Goal: Find specific page/section: Find specific page/section

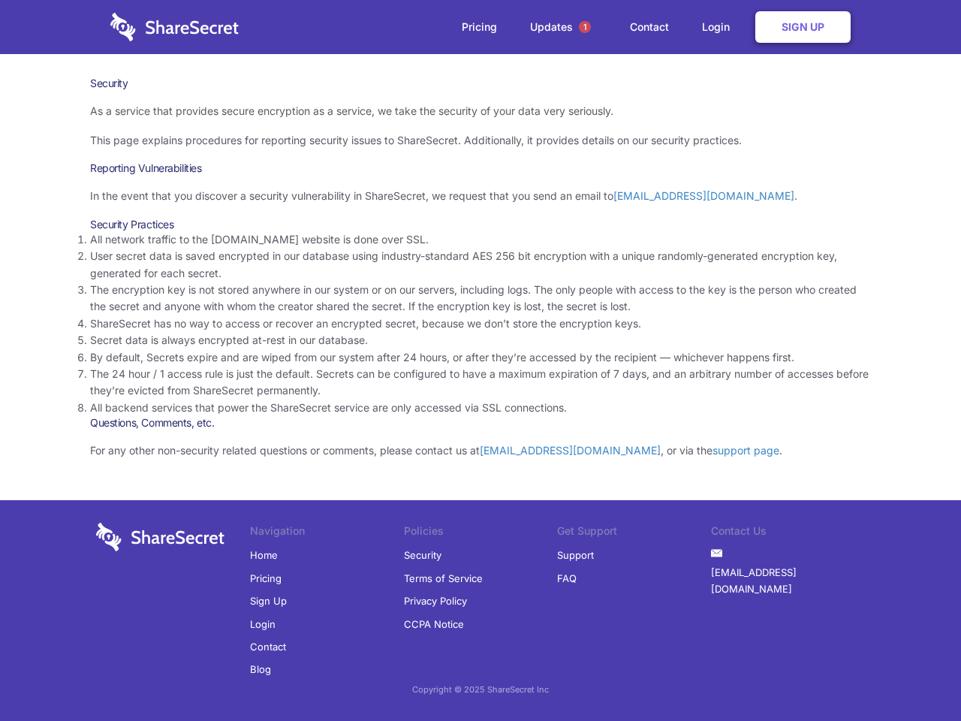
click at [480, 360] on li "By default, Secrets expire and are wiped from our system after 24 hours, or aft…" at bounding box center [480, 357] width 781 height 17
click at [585, 27] on span "1" at bounding box center [585, 27] width 12 height 12
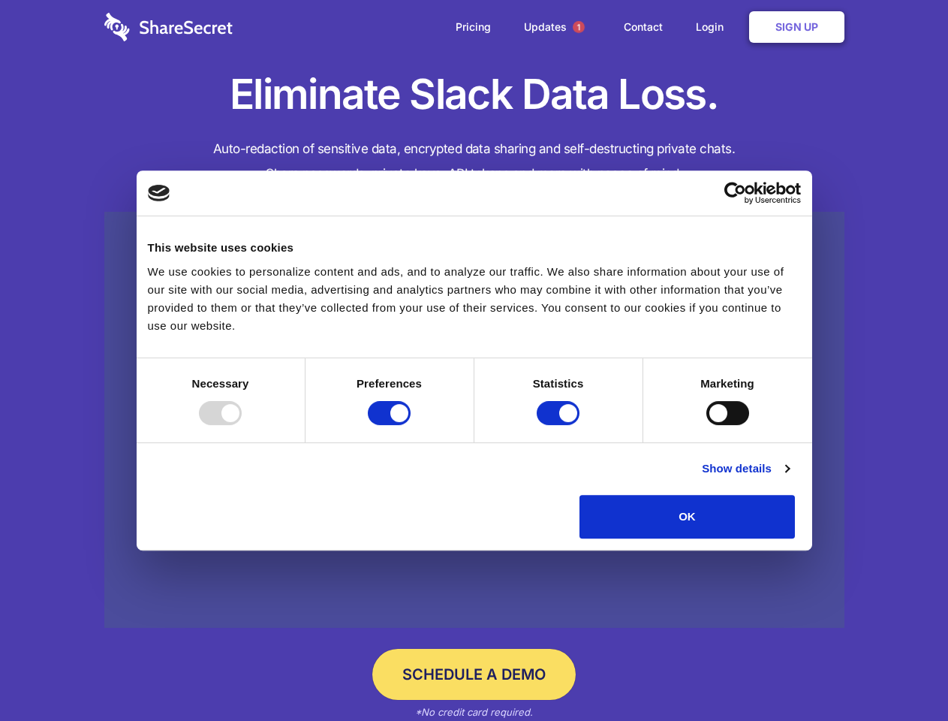
click at [242, 425] on div at bounding box center [220, 413] width 43 height 24
click at [411, 425] on input "Preferences" at bounding box center [389, 413] width 43 height 24
checkbox input "false"
click at [560, 425] on input "Statistics" at bounding box center [558, 413] width 43 height 24
checkbox input "false"
